Goal: Navigation & Orientation: Find specific page/section

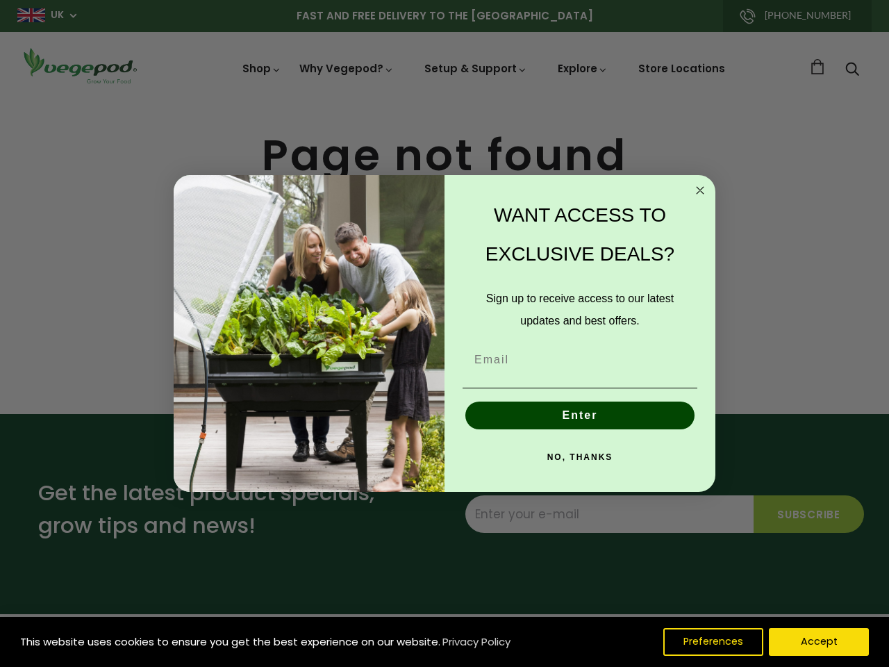
click at [445, 334] on div "WANT ACCESS TO EXCLUSIVE DEALS? Sign up to receive access to our latest updates…" at bounding box center [573, 334] width 257 height 290
click at [700, 190] on icon "Close dialog" at bounding box center [700, 190] width 7 height 7
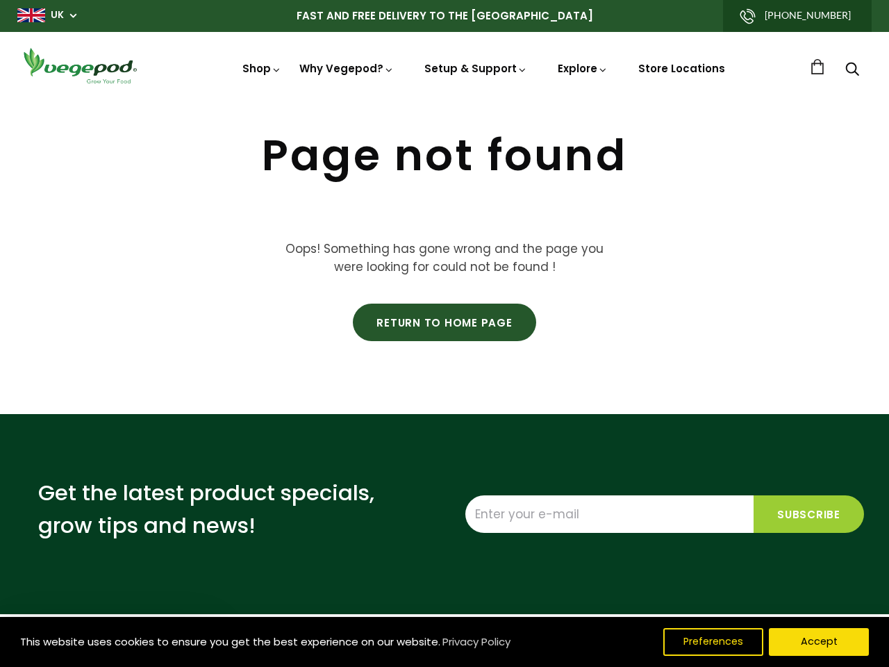
click at [580, 434] on button "Enter" at bounding box center [580, 448] width 229 height 28
click at [580, 457] on button "Enter" at bounding box center [580, 448] width 229 height 28
